Goal: Use online tool/utility

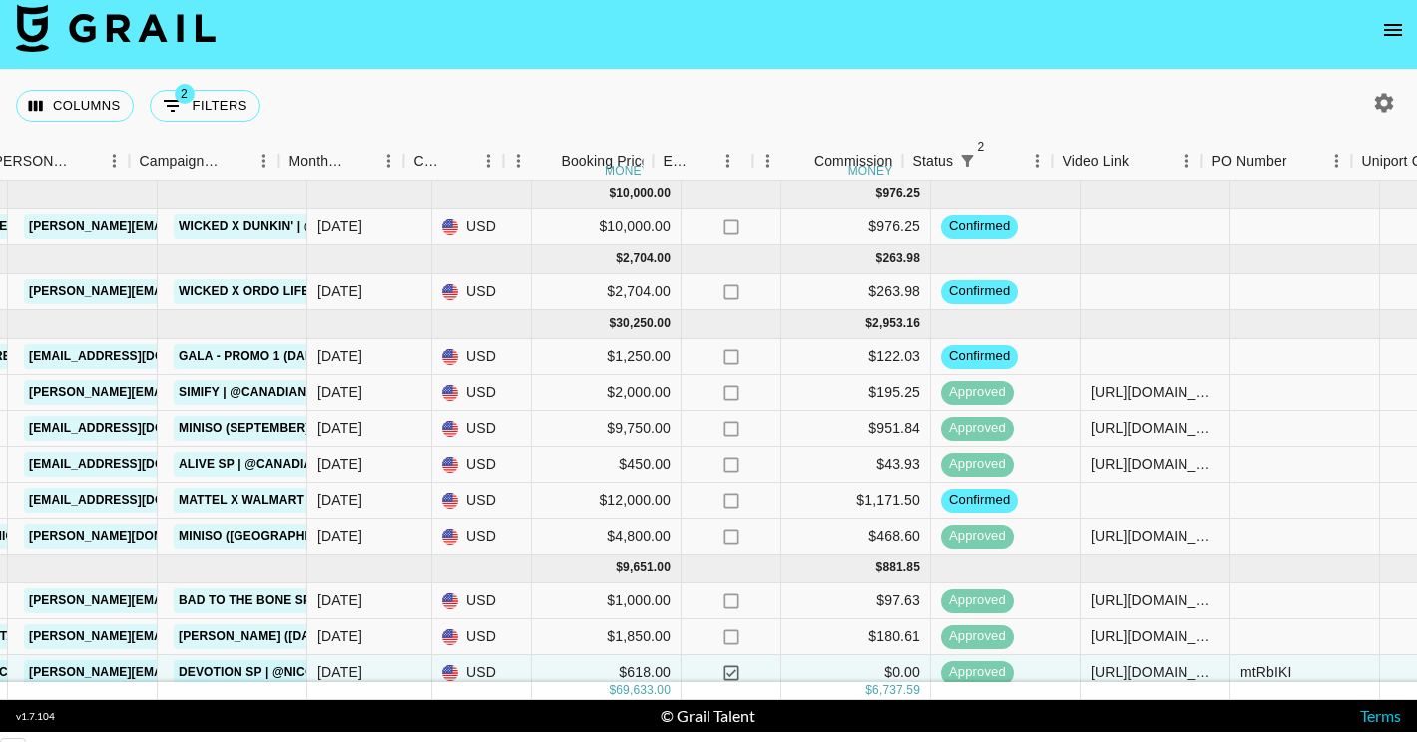
scroll to position [0, 833]
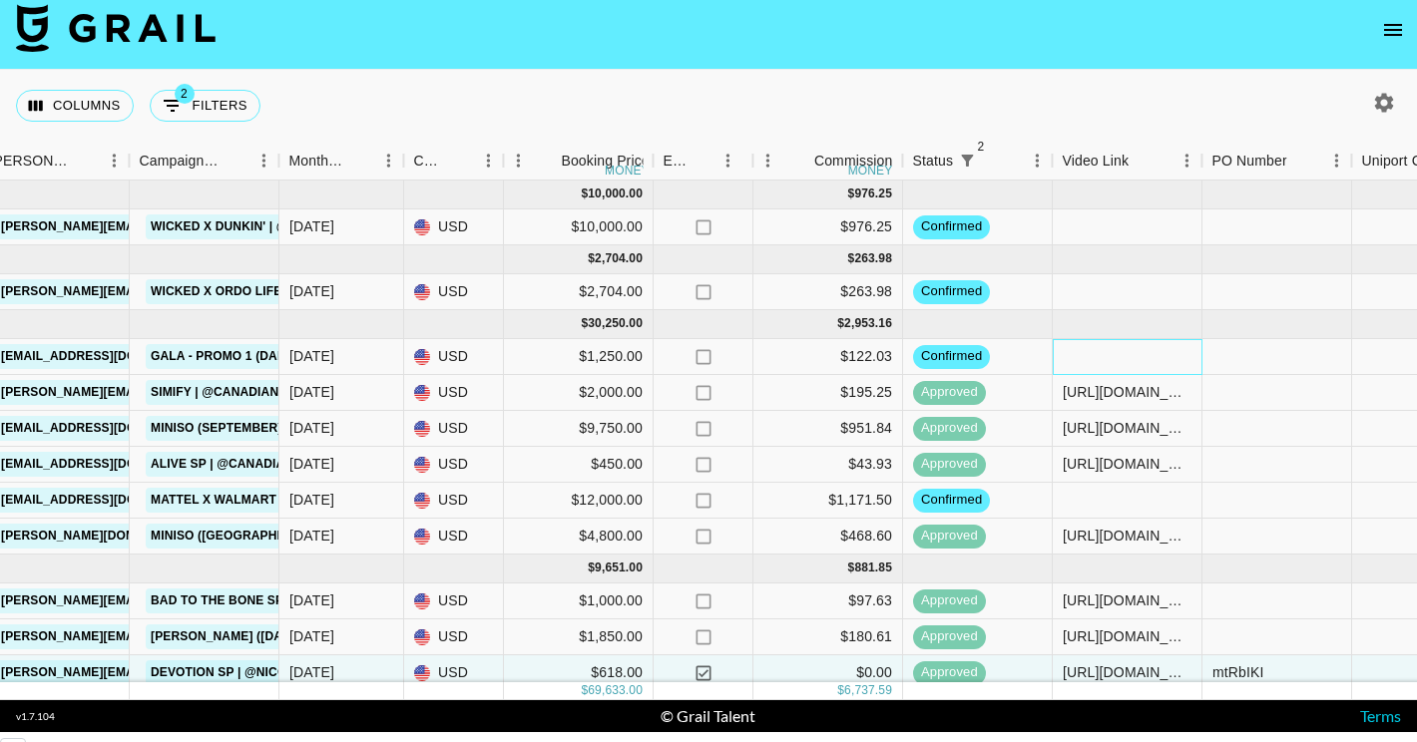
click at [1108, 348] on div at bounding box center [1128, 357] width 150 height 36
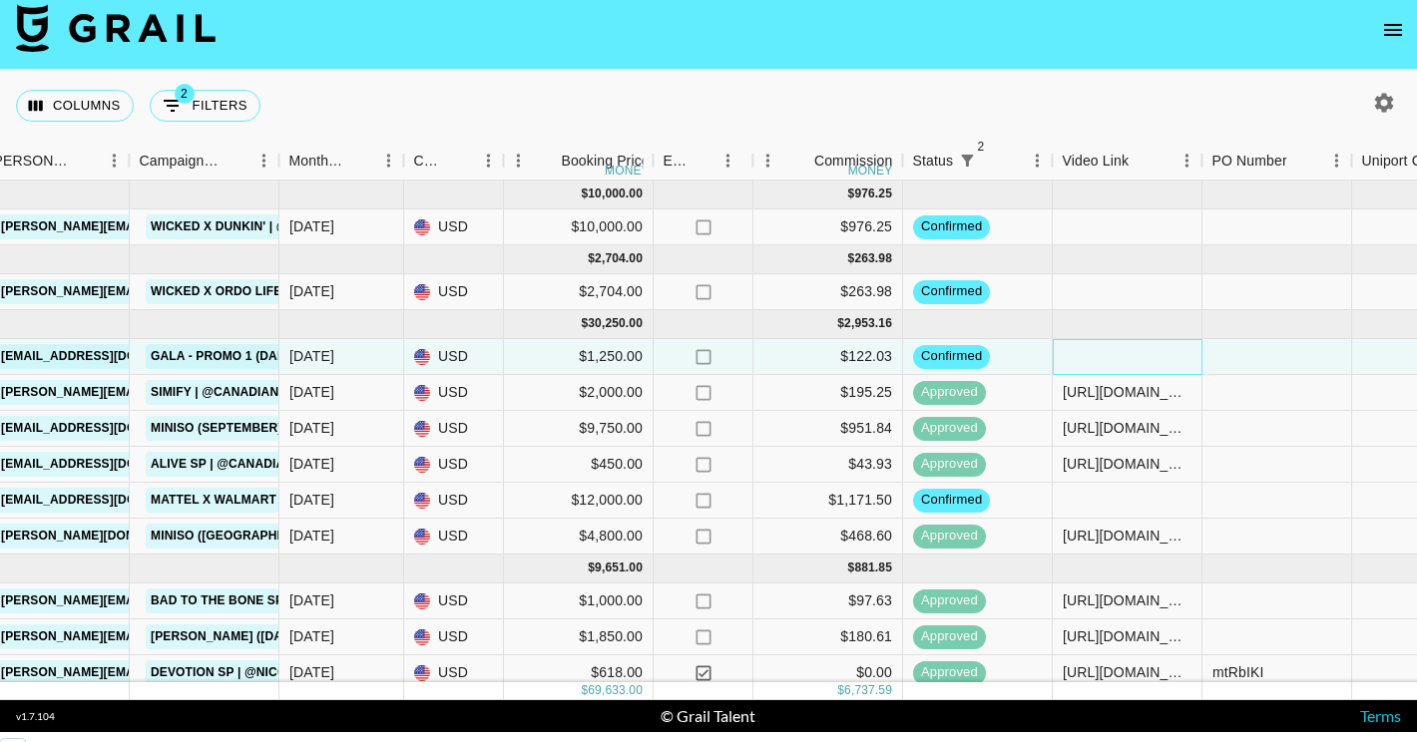
click at [1108, 350] on div at bounding box center [1128, 357] width 150 height 36
type input "[URL][DOMAIN_NAME]"
click at [1246, 350] on div at bounding box center [1277, 357] width 150 height 36
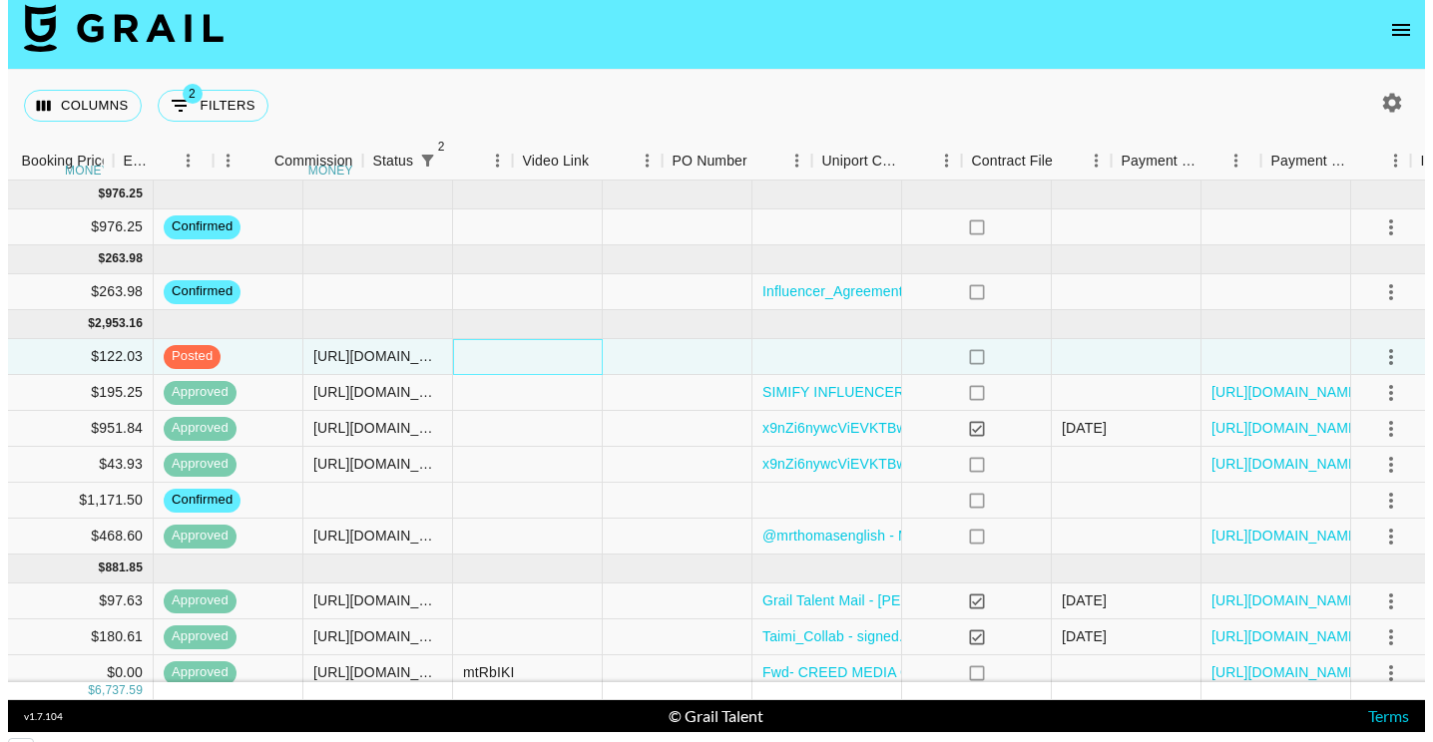
scroll to position [0, 1612]
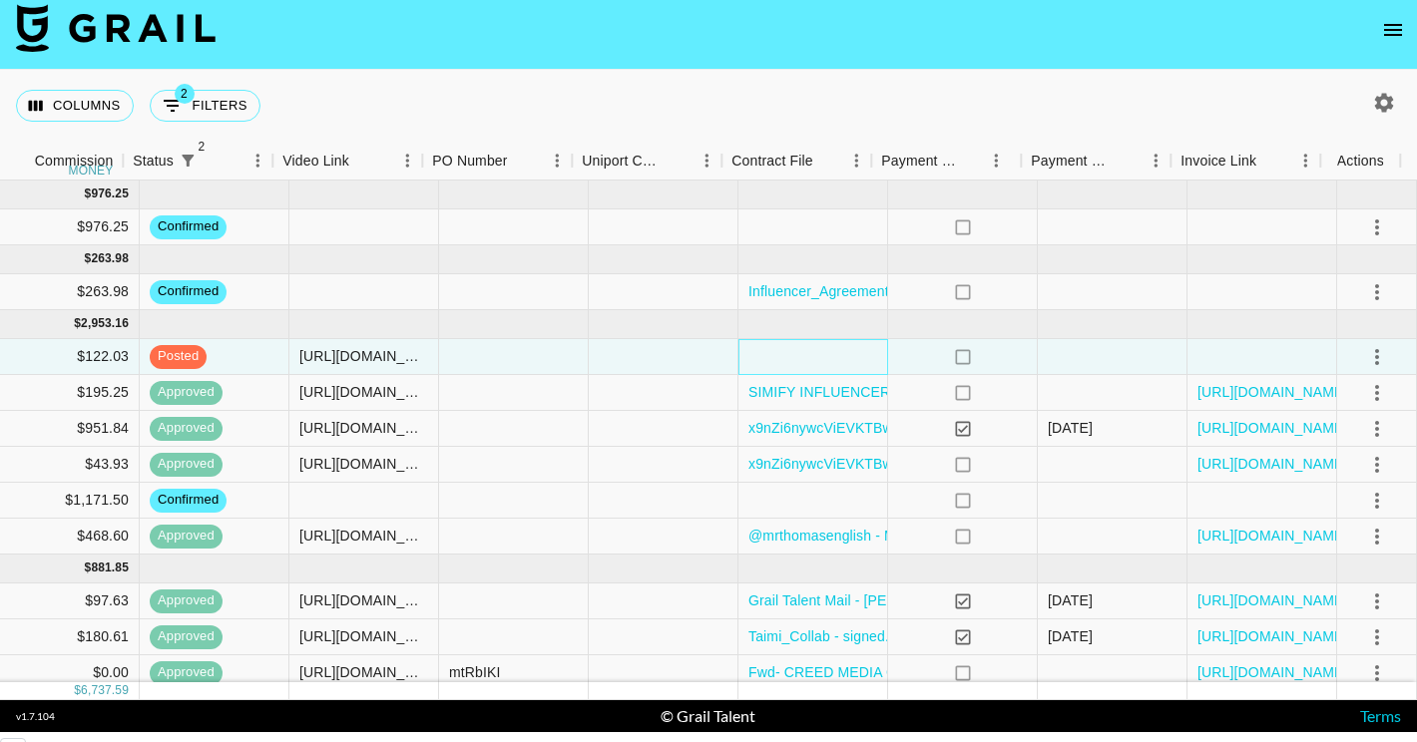
click at [834, 350] on div at bounding box center [813, 357] width 150 height 36
click at [800, 352] on div at bounding box center [813, 357] width 150 height 36
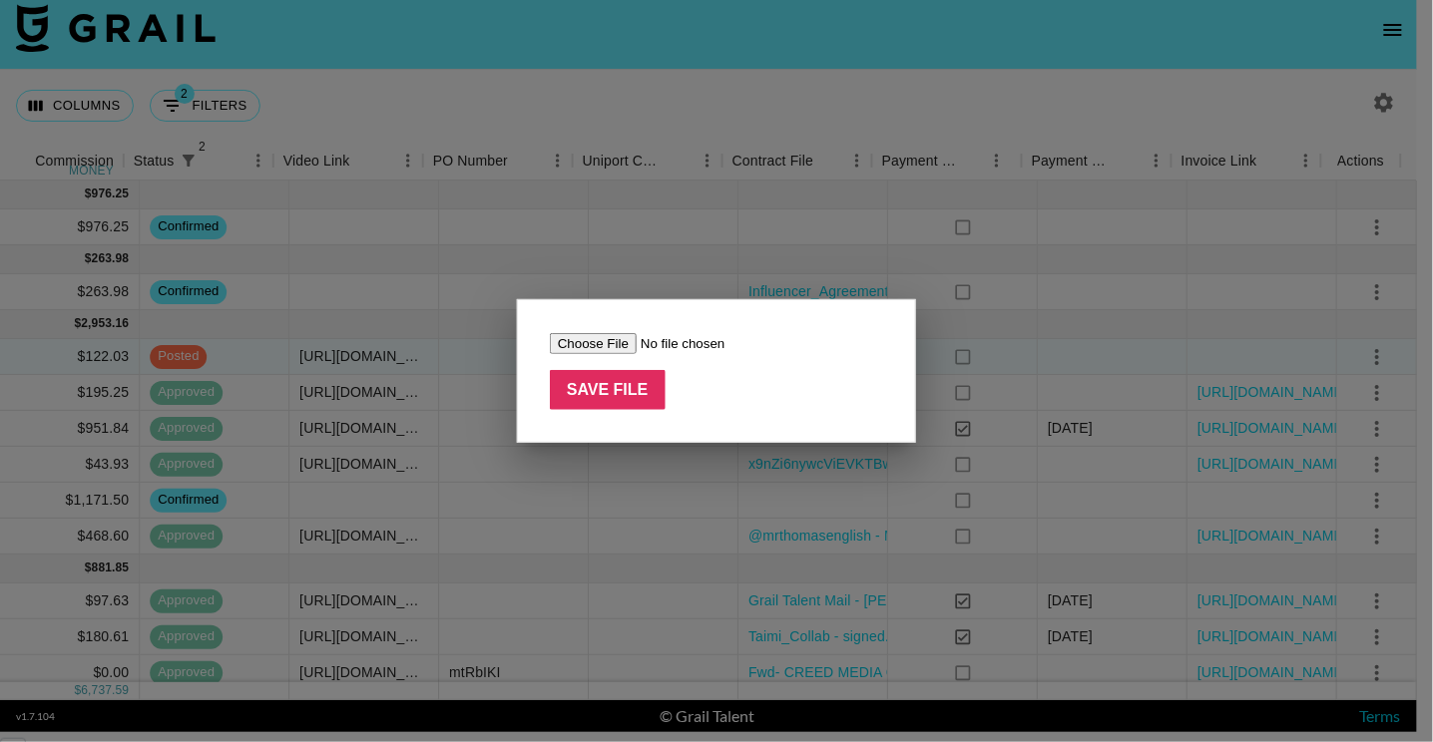
click at [614, 341] on input "file" at bounding box center [676, 343] width 252 height 21
type input "C:\fakepath\RALPH_NDA_GRAIL_09_17 (1).pdf"
click at [624, 395] on input "Save File" at bounding box center [608, 390] width 116 height 40
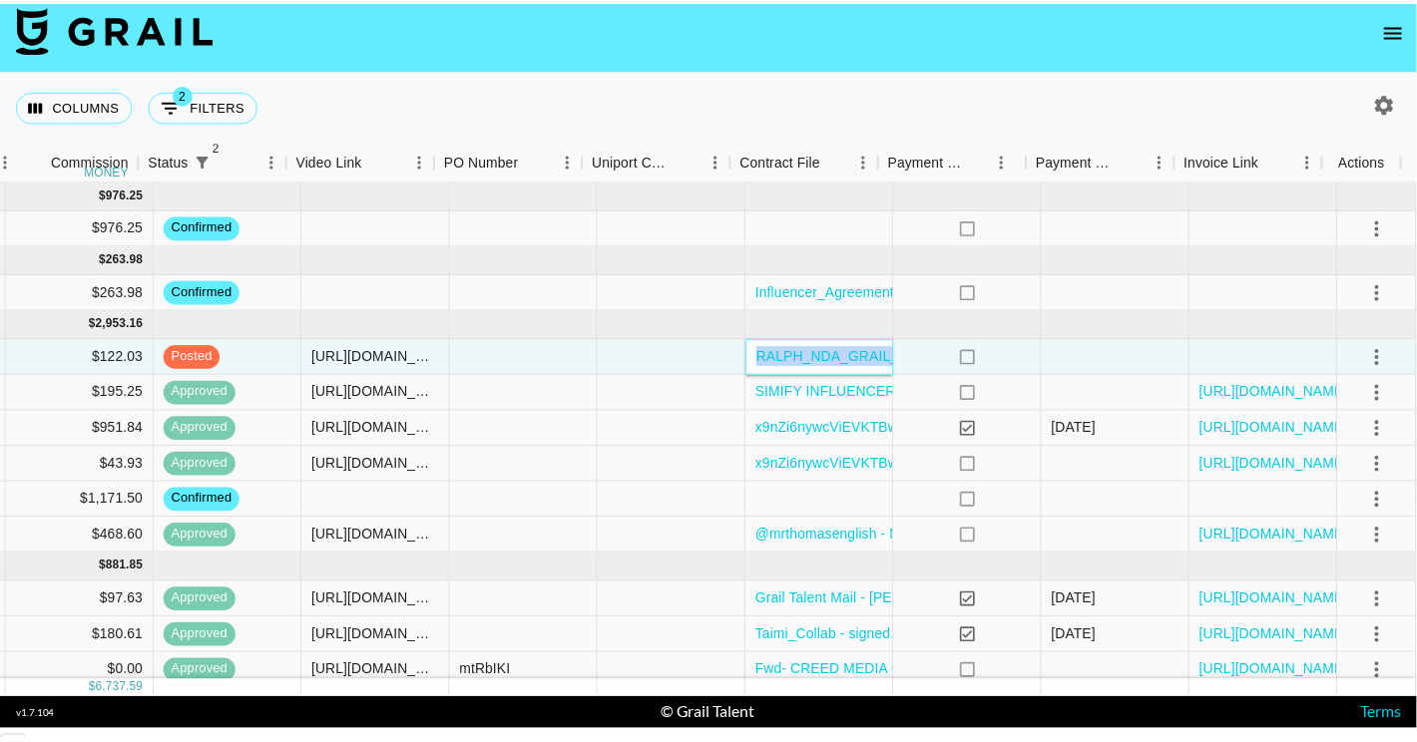
scroll to position [0, 1596]
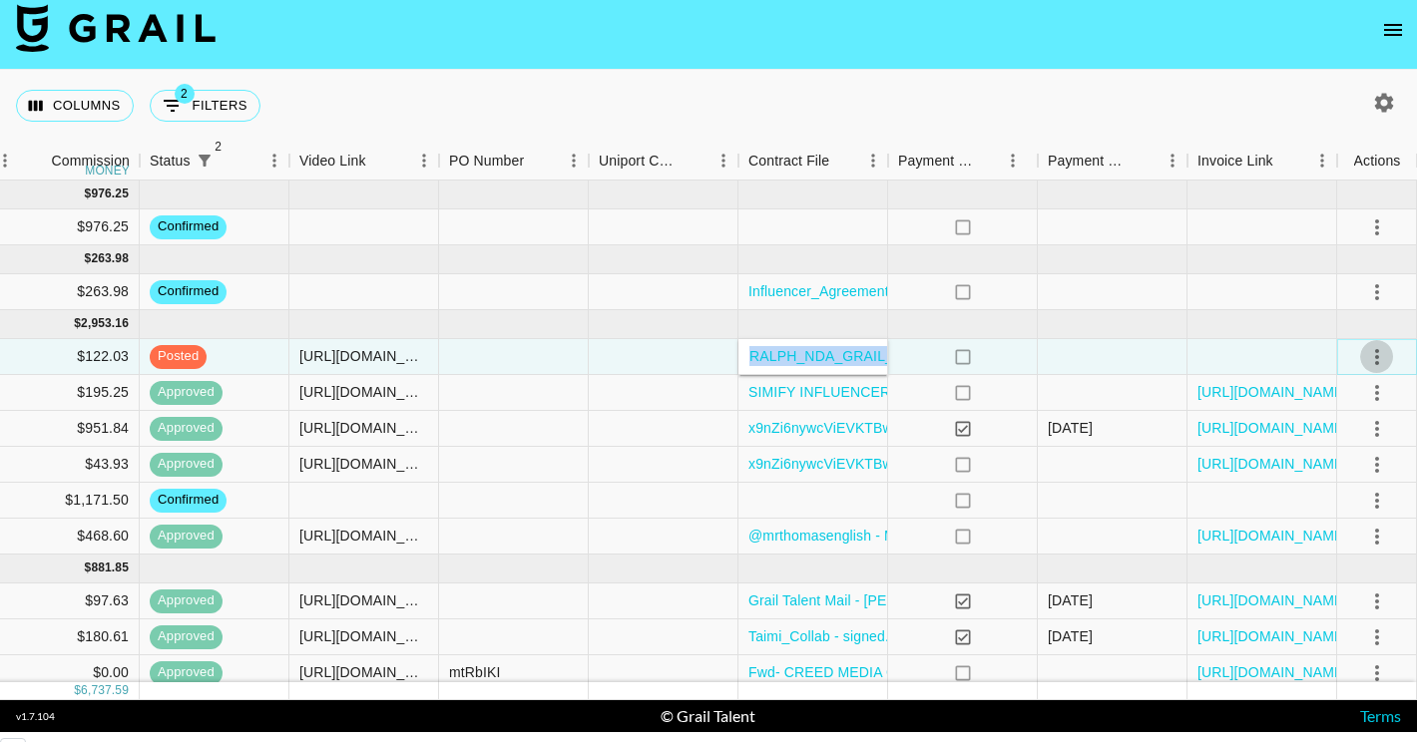
click at [1373, 355] on icon "select merge strategy" at bounding box center [1377, 357] width 24 height 24
click at [1343, 539] on div "Approve" at bounding box center [1333, 542] width 61 height 24
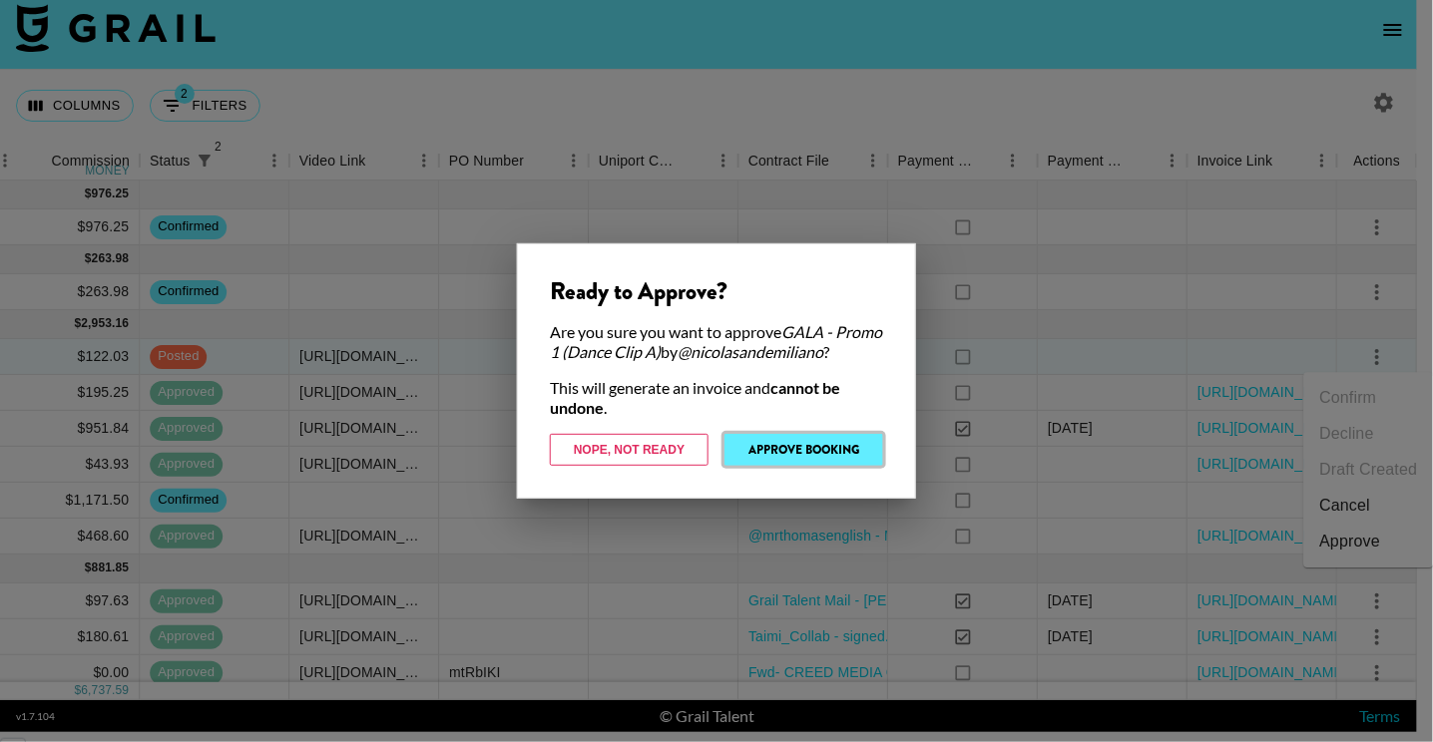
click at [783, 454] on button "Approve Booking" at bounding box center [803, 450] width 159 height 32
